Goal: Task Accomplishment & Management: Use online tool/utility

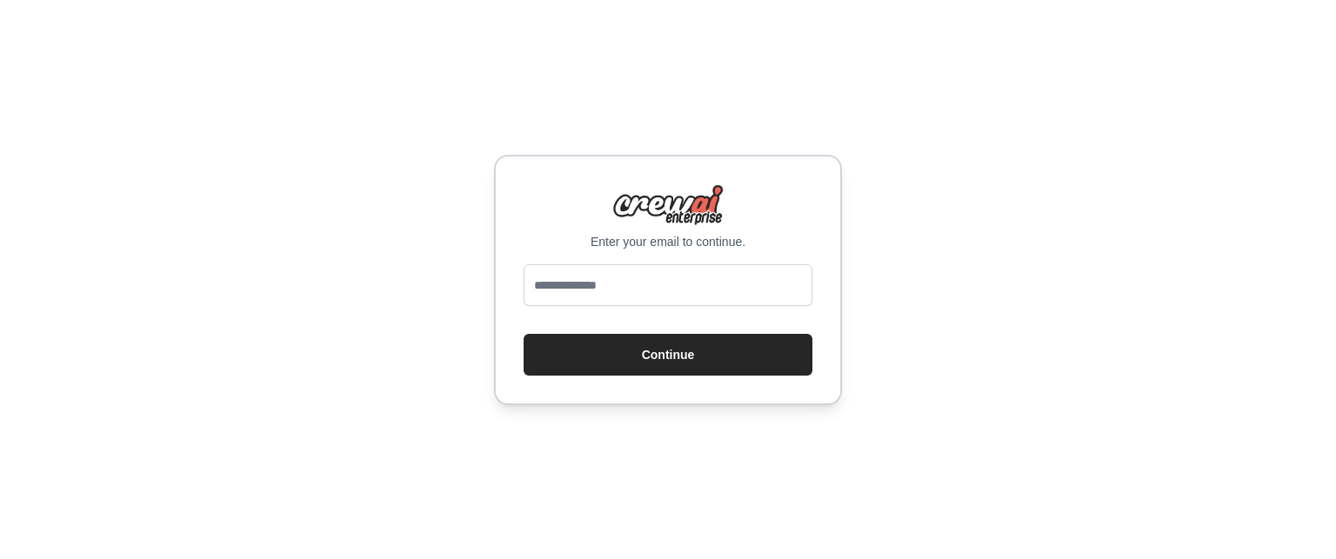
click at [646, 285] on input "email" at bounding box center [667, 285] width 289 height 42
type input "**********"
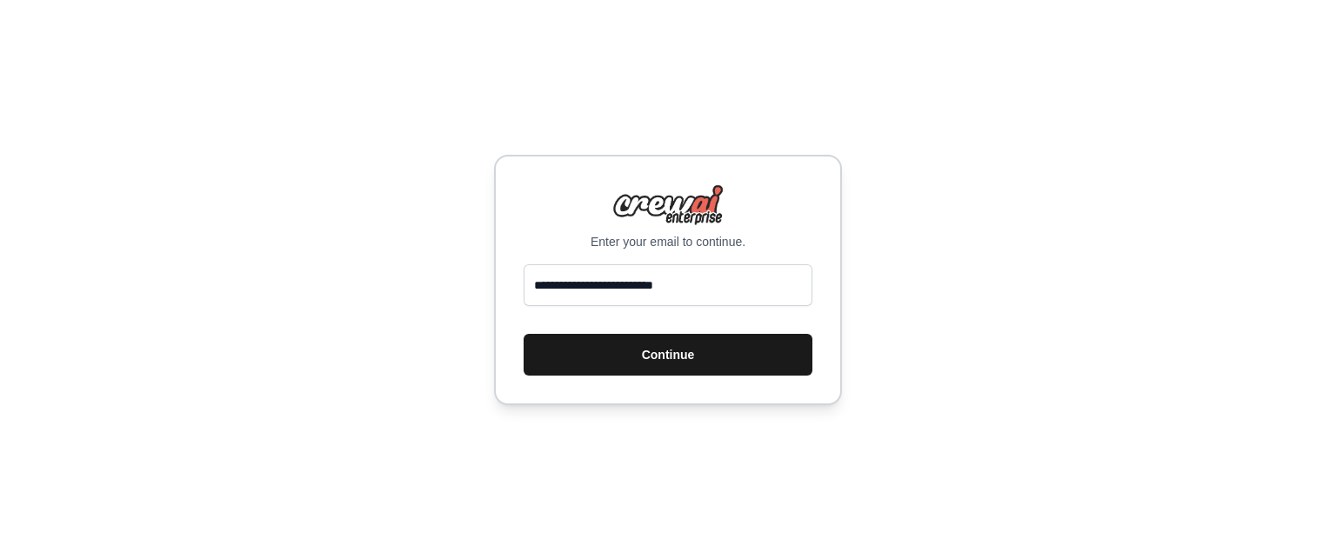
click at [633, 352] on button "Continue" at bounding box center [667, 355] width 289 height 42
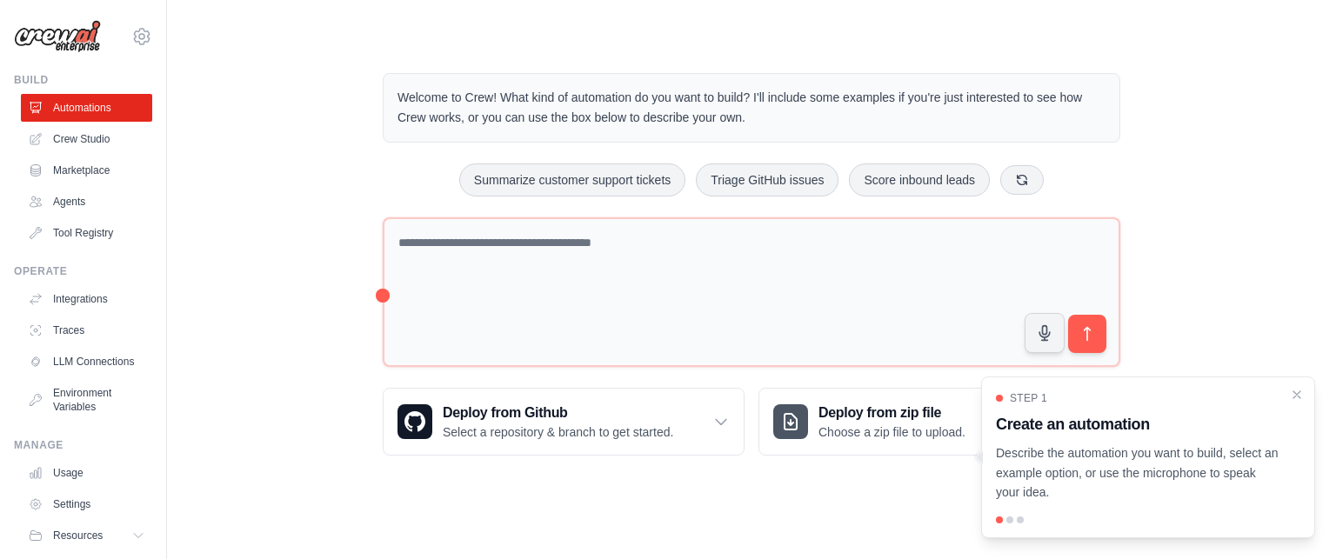
click at [263, 214] on div "Welcome to Crew! What kind of automation do you want to build? I'll include som…" at bounding box center [751, 264] width 1113 height 438
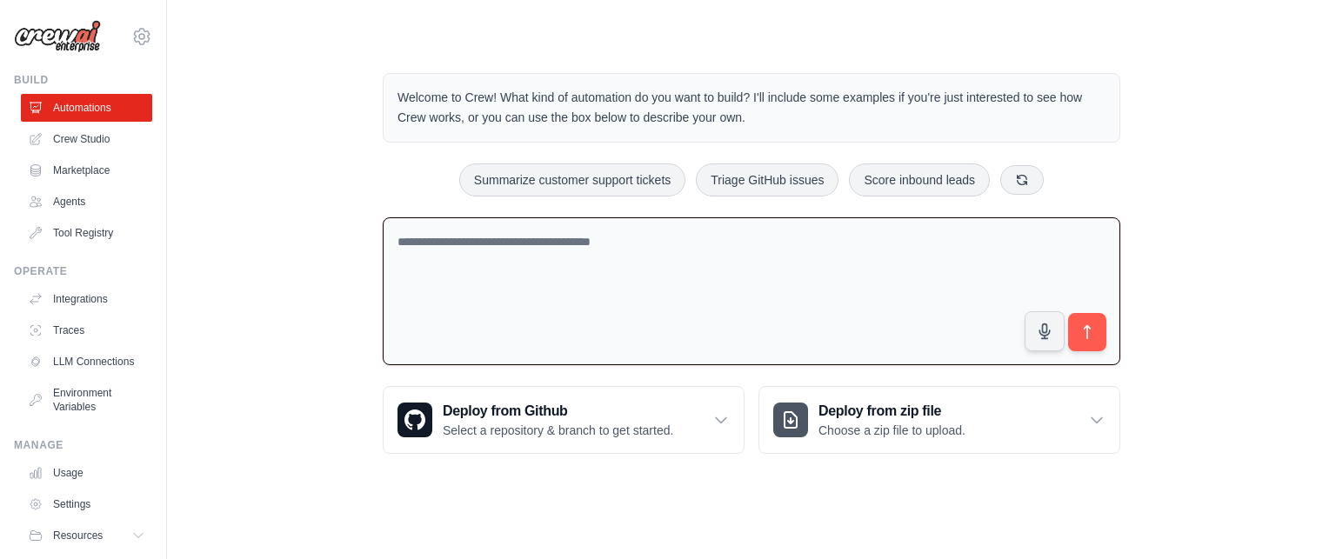
click at [640, 243] on textarea at bounding box center [751, 291] width 737 height 149
click at [70, 201] on link "Agents" at bounding box center [88, 202] width 131 height 28
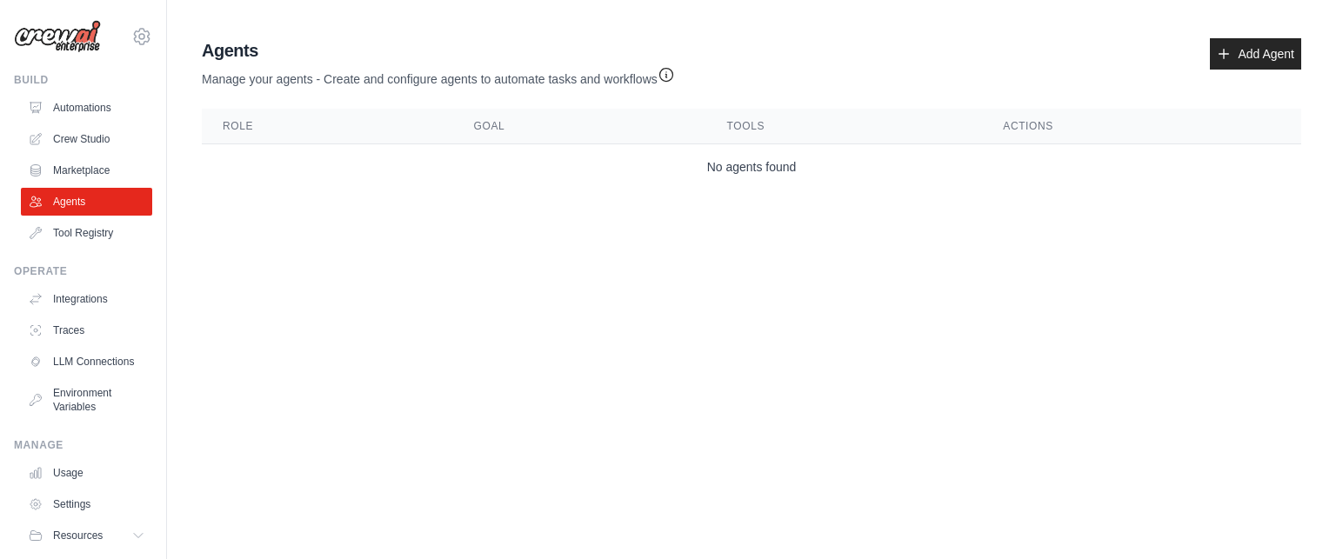
click at [235, 129] on th "Role" at bounding box center [327, 127] width 251 height 36
